Goal: Task Accomplishment & Management: Manage account settings

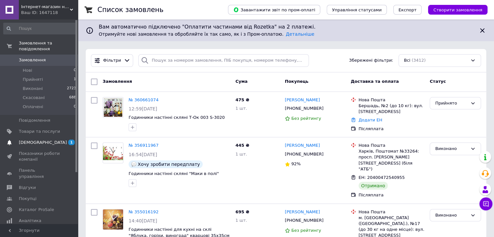
click at [35, 140] on span "[DEMOGRAPHIC_DATA]" at bounding box center [43, 143] width 48 height 6
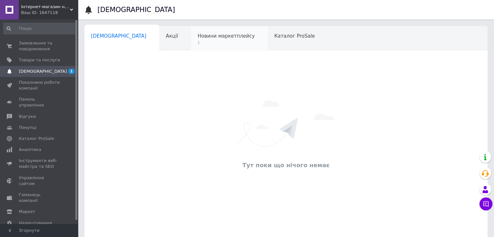
click at [198, 38] on span "Новини маркетплейсу" at bounding box center [226, 36] width 57 height 6
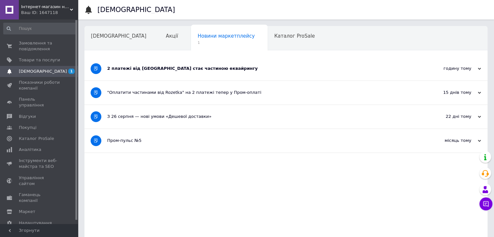
click at [181, 70] on div "2 платежі від [GEOGRAPHIC_DATA] стає частиною еквайрингу" at bounding box center [261, 69] width 309 height 6
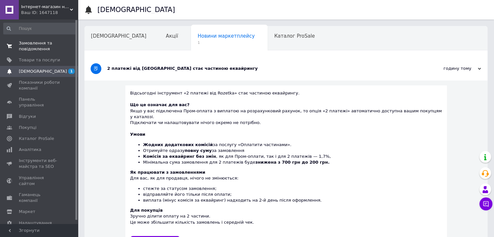
click at [43, 47] on span "Замовлення та повідомлення" at bounding box center [39, 46] width 41 height 12
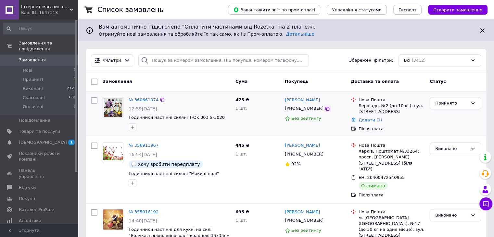
click at [326, 107] on icon at bounding box center [328, 109] width 4 height 4
click at [326, 111] on icon at bounding box center [328, 109] width 4 height 4
drag, startPoint x: 324, startPoint y: 101, endPoint x: 285, endPoint y: 101, distance: 39.0
click at [285, 101] on div "[PERSON_NAME]" at bounding box center [315, 99] width 62 height 7
copy link "[PERSON_NAME]"
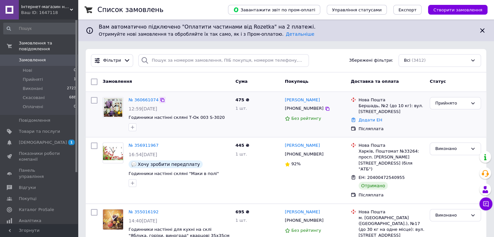
click at [161, 99] on icon at bounding box center [163, 100] width 4 height 4
drag, startPoint x: 212, startPoint y: 118, endPoint x: 129, endPoint y: 115, distance: 83.2
click at [129, 115] on span "Годинники настінні скляні Т-Ок 003 S-3020" at bounding box center [180, 118] width 102 height 6
copy span "Годинники настінні скляні Т-Ок 003 S-3020"
drag, startPoint x: 374, startPoint y: 107, endPoint x: 369, endPoint y: 107, distance: 5.5
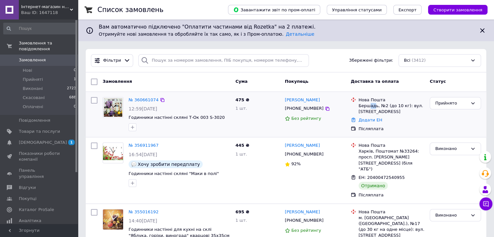
click at [369, 107] on div "Бершадь, №2 (до 10 кг): вул. [STREET_ADDRESS]" at bounding box center [392, 109] width 66 height 12
drag, startPoint x: 375, startPoint y: 106, endPoint x: 359, endPoint y: 108, distance: 16.3
click at [359, 108] on div "Бершадь, №2 (до 10 кг): вул. [STREET_ADDRESS]" at bounding box center [392, 109] width 66 height 12
copy div "Бершадь"
drag, startPoint x: 164, startPoint y: 109, endPoint x: 142, endPoint y: 109, distance: 21.8
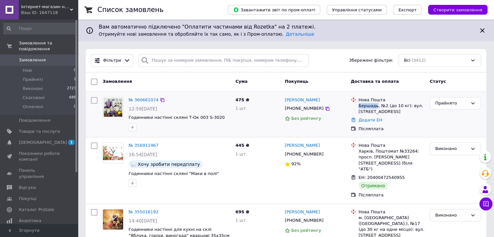
click at [142, 109] on div "12:59[DATE]" at bounding box center [180, 109] width 102 height 6
copy span "[DATE]"
click at [367, 124] on div "Додати ЕН" at bounding box center [391, 120] width 69 height 9
click at [367, 122] on link "Додати ЕН" at bounding box center [371, 120] width 24 height 5
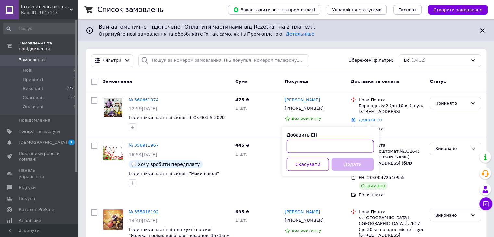
click at [355, 141] on input "Добавить ЕН" at bounding box center [330, 146] width 87 height 13
paste input "20400477621470"
type input "20400477621470"
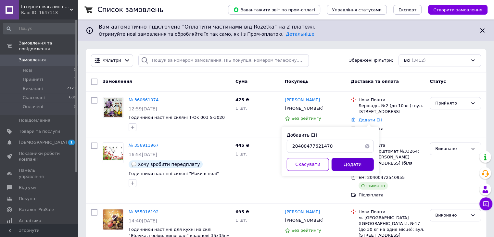
click at [353, 162] on button "Додати" at bounding box center [353, 164] width 42 height 13
